Goal: Task Accomplishment & Management: Manage account settings

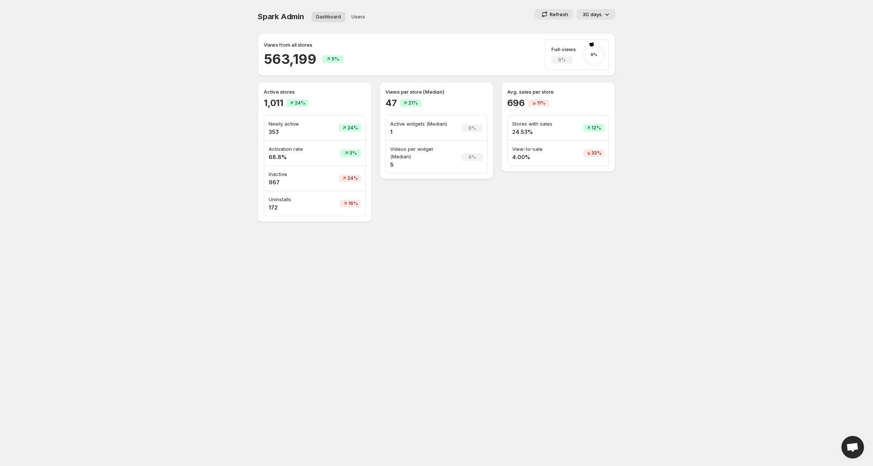
click at [600, 12] on p "30 days" at bounding box center [591, 15] width 19 height 8
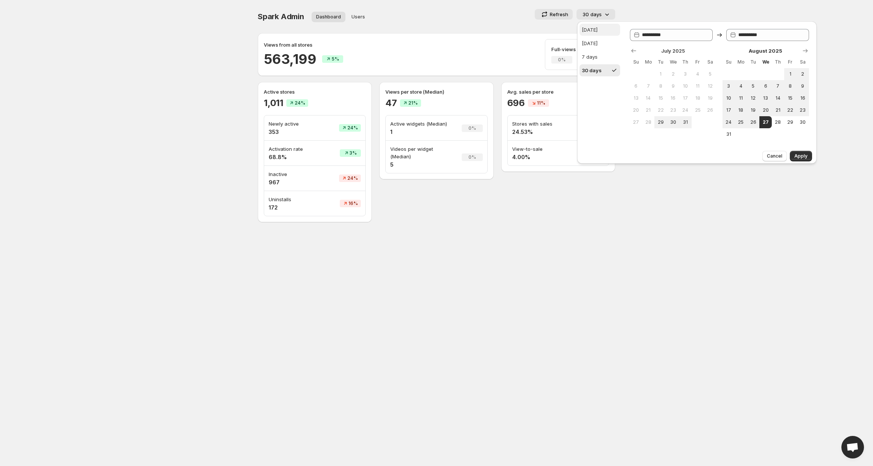
click at [591, 29] on div "Today" at bounding box center [590, 30] width 16 height 8
click at [592, 40] on div "Yesterday" at bounding box center [590, 44] width 16 height 8
type input "**********"
click at [799, 156] on span "Apply" at bounding box center [800, 156] width 13 height 6
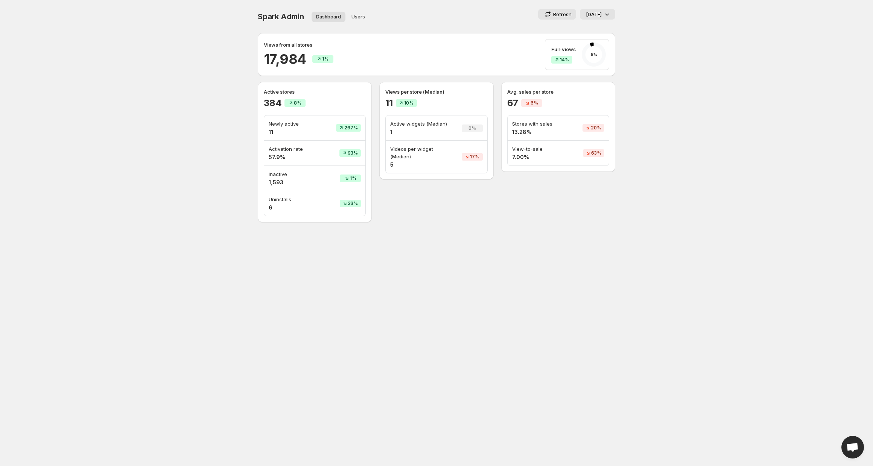
click at [603, 14] on icon at bounding box center [607, 15] width 8 height 8
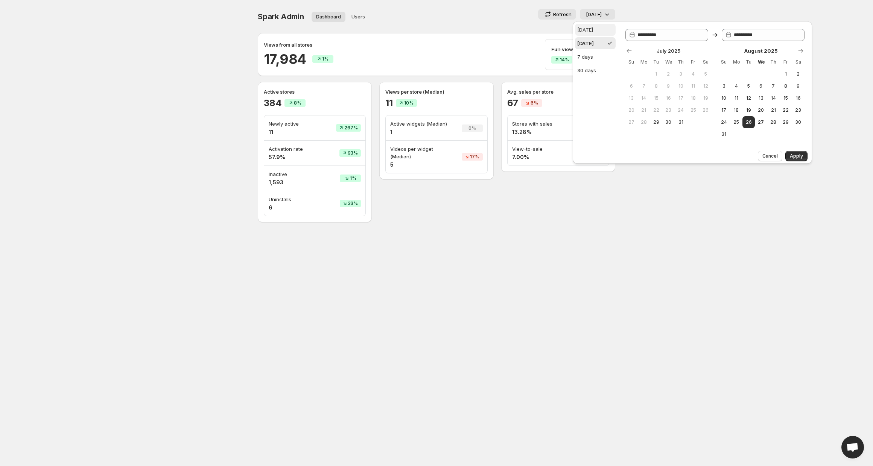
click at [587, 30] on div "Today" at bounding box center [585, 30] width 16 height 8
type input "**********"
click at [796, 156] on span "Apply" at bounding box center [796, 156] width 13 height 6
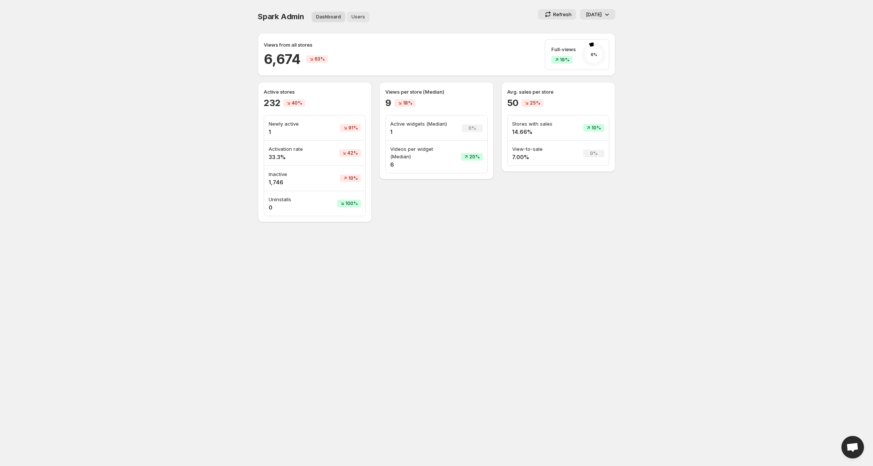
click at [362, 16] on span "Users" at bounding box center [358, 17] width 14 height 6
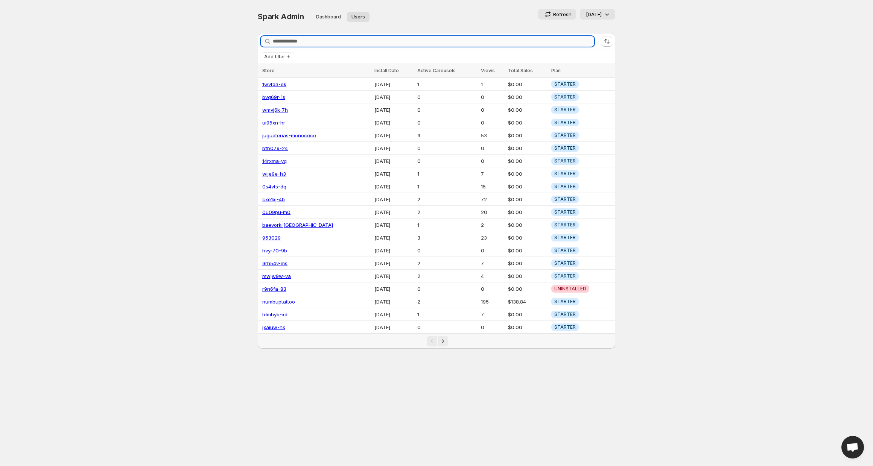
click at [315, 43] on input "Search stores" at bounding box center [433, 41] width 321 height 11
paste input "**********"
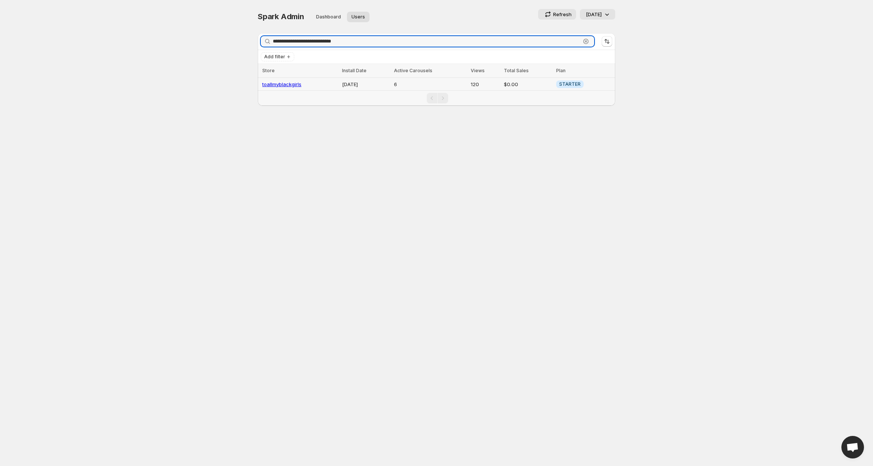
type input "**********"
click at [278, 82] on link "toallmyblackgirls" at bounding box center [281, 84] width 39 height 6
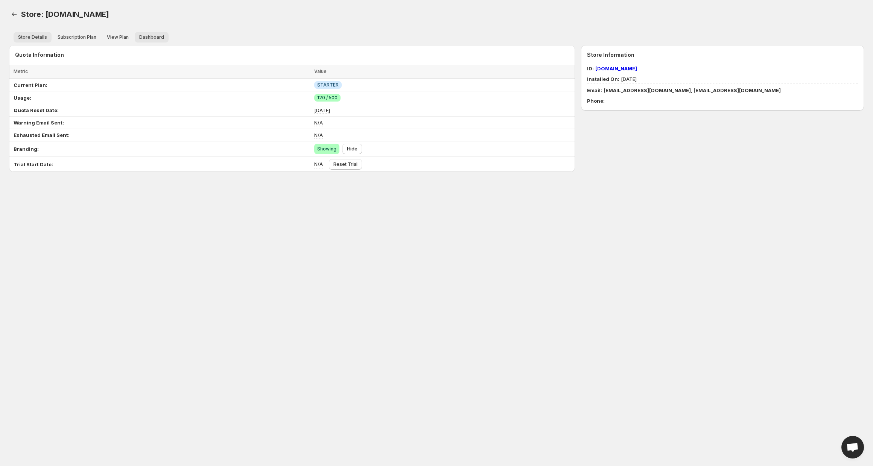
click at [155, 36] on span "Dashboard" at bounding box center [151, 37] width 25 height 6
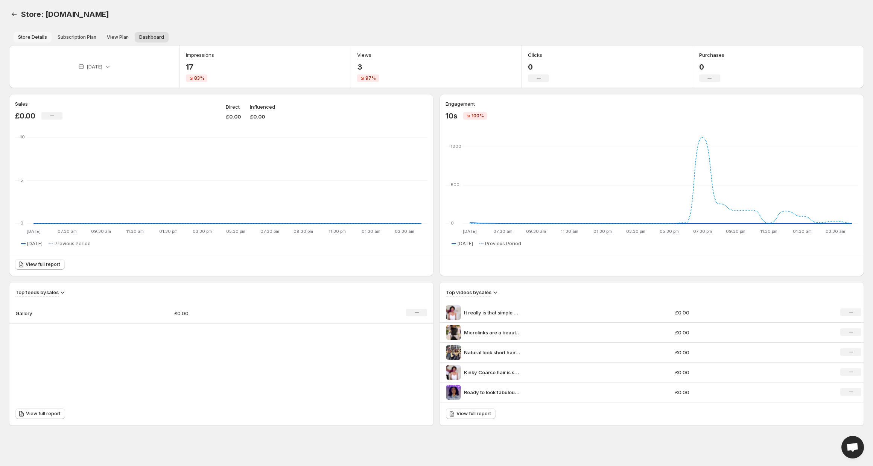
click at [29, 41] on button "Store Details" at bounding box center [33, 37] width 38 height 11
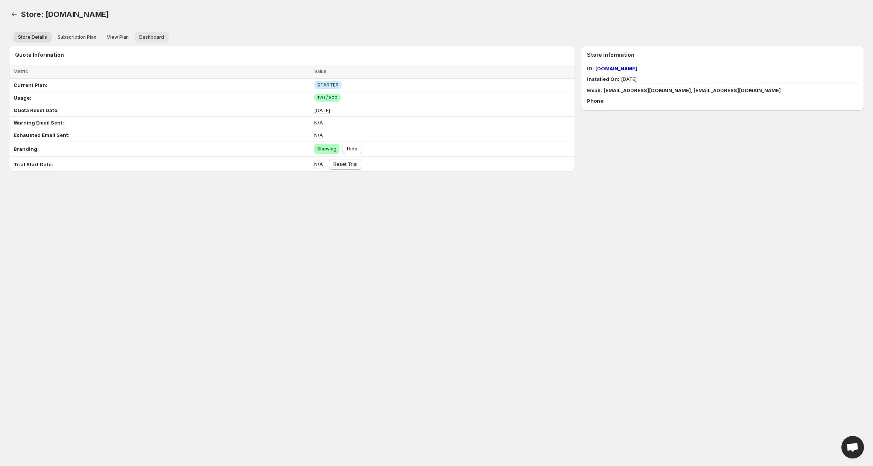
click at [143, 36] on span "Dashboard" at bounding box center [151, 37] width 25 height 6
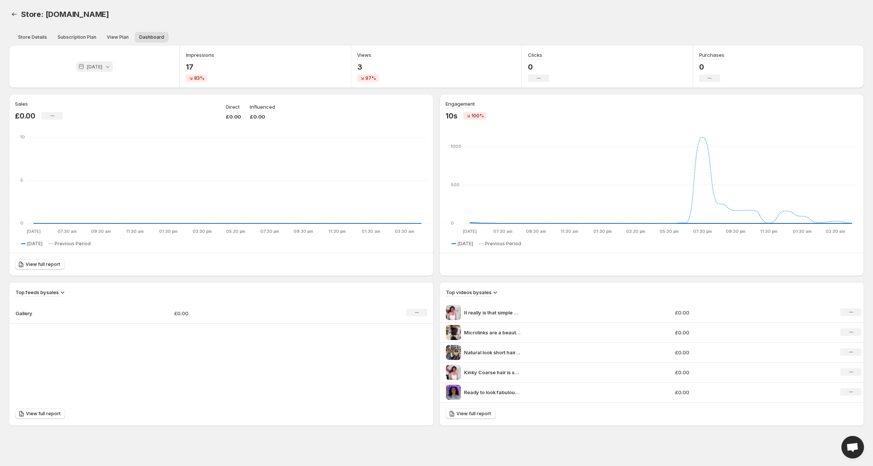
click at [93, 61] on div "Today" at bounding box center [94, 66] width 37 height 11
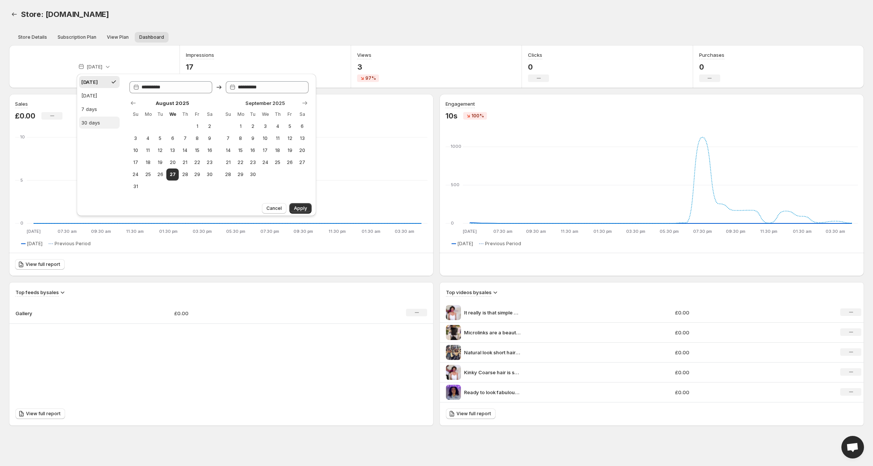
click at [92, 119] on div "30 days" at bounding box center [90, 123] width 19 height 8
type input "**********"
click at [293, 207] on button "Apply" at bounding box center [300, 208] width 22 height 11
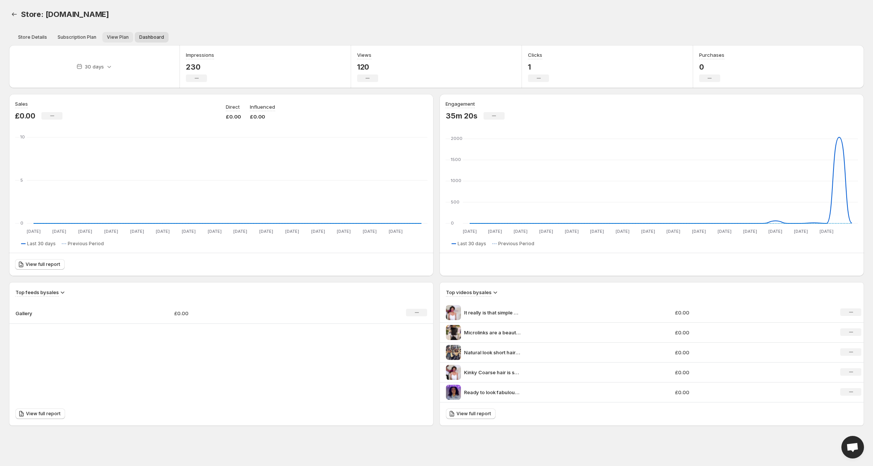
click at [119, 36] on span "View Plan" at bounding box center [118, 37] width 22 height 6
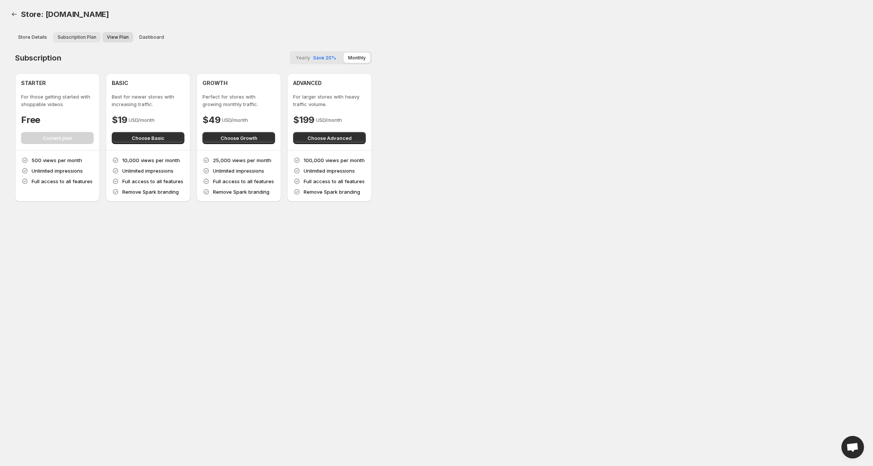
click at [91, 35] on span "Subscription Plan" at bounding box center [77, 37] width 39 height 6
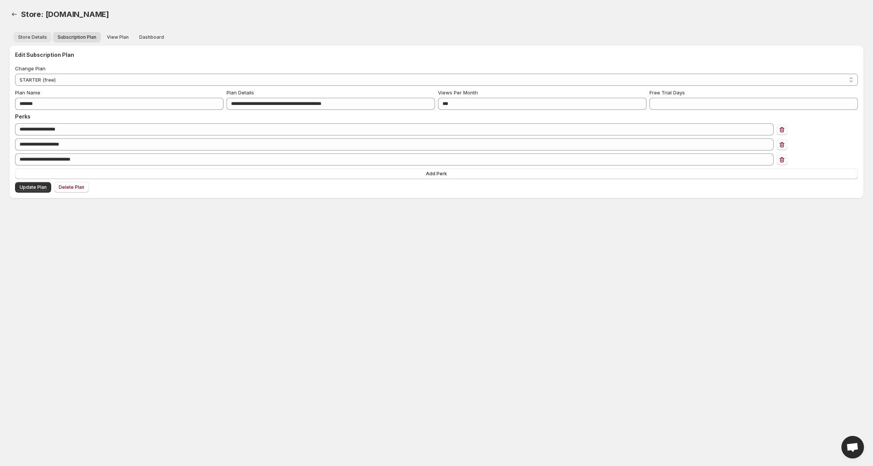
click at [31, 38] on span "Store Details" at bounding box center [32, 37] width 29 height 6
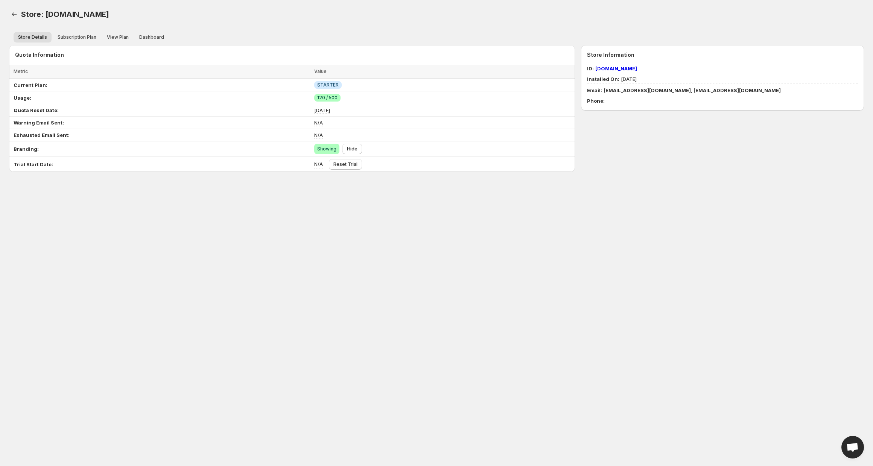
click at [5, 14] on div "Store: toallmyblackgirls.myshopify.com. This page is ready Store: toallmyblackg…" at bounding box center [436, 95] width 873 height 190
click at [12, 14] on icon "Back" at bounding box center [14, 14] width 5 height 4
click at [13, 14] on icon "Back" at bounding box center [15, 15] width 8 height 8
click at [16, 13] on icon "Back" at bounding box center [15, 15] width 8 height 8
click at [12, 13] on icon "Back" at bounding box center [15, 15] width 8 height 8
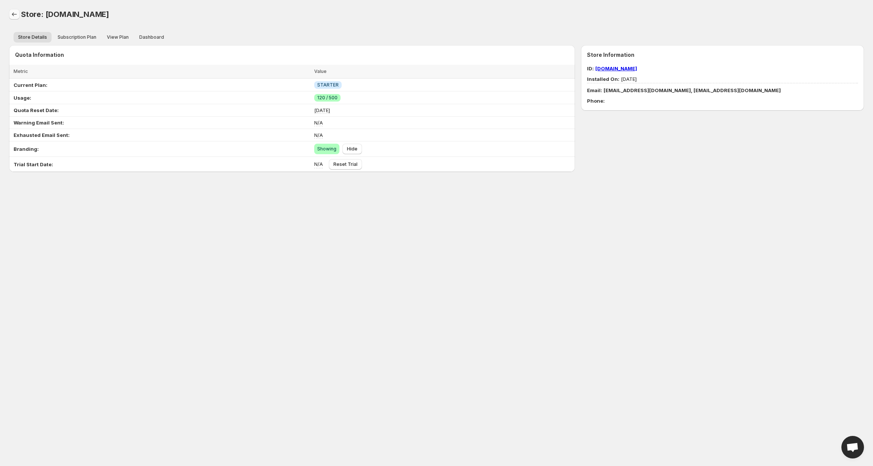
click at [12, 13] on icon "Back" at bounding box center [15, 15] width 8 height 8
